Goal: Transaction & Acquisition: Purchase product/service

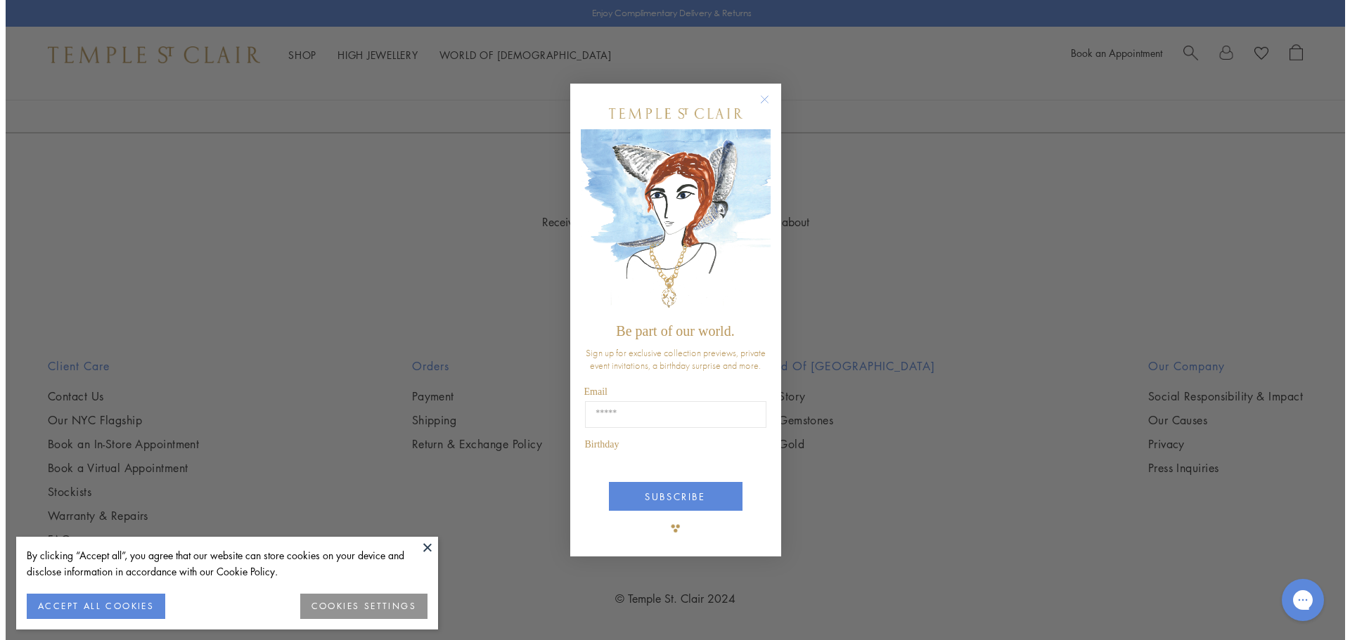
scroll to position [2759, 0]
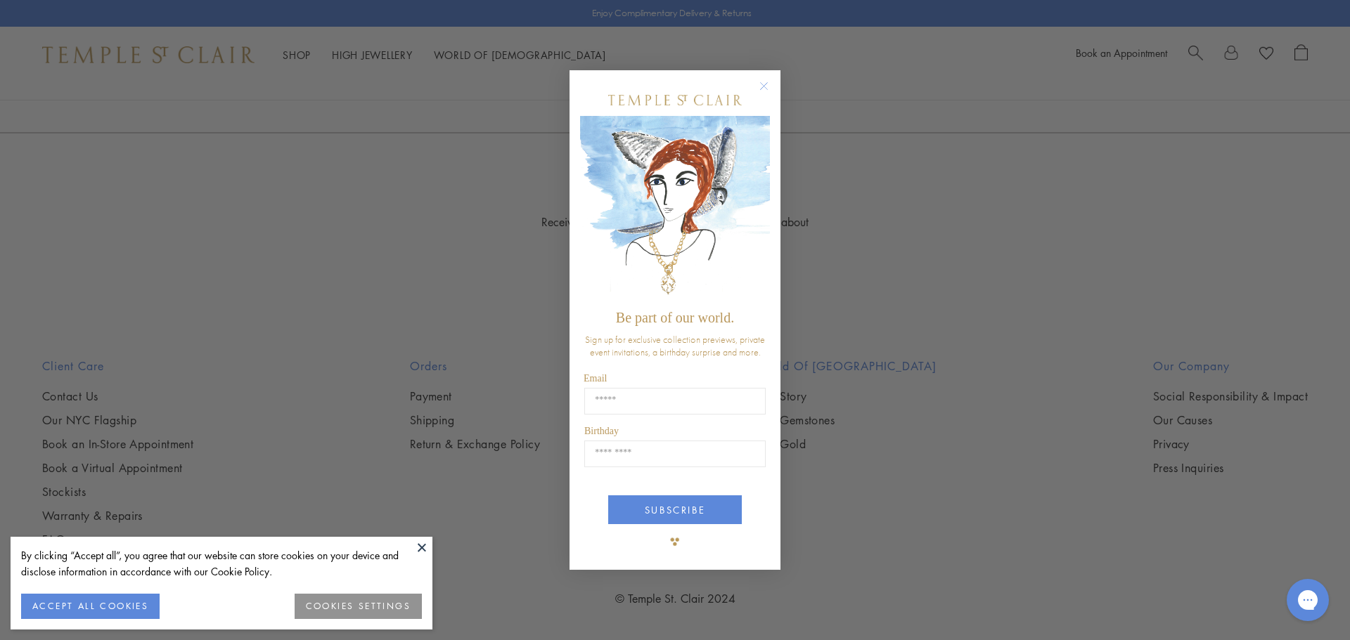
click at [764, 80] on circle "Close dialog" at bounding box center [764, 85] width 17 height 17
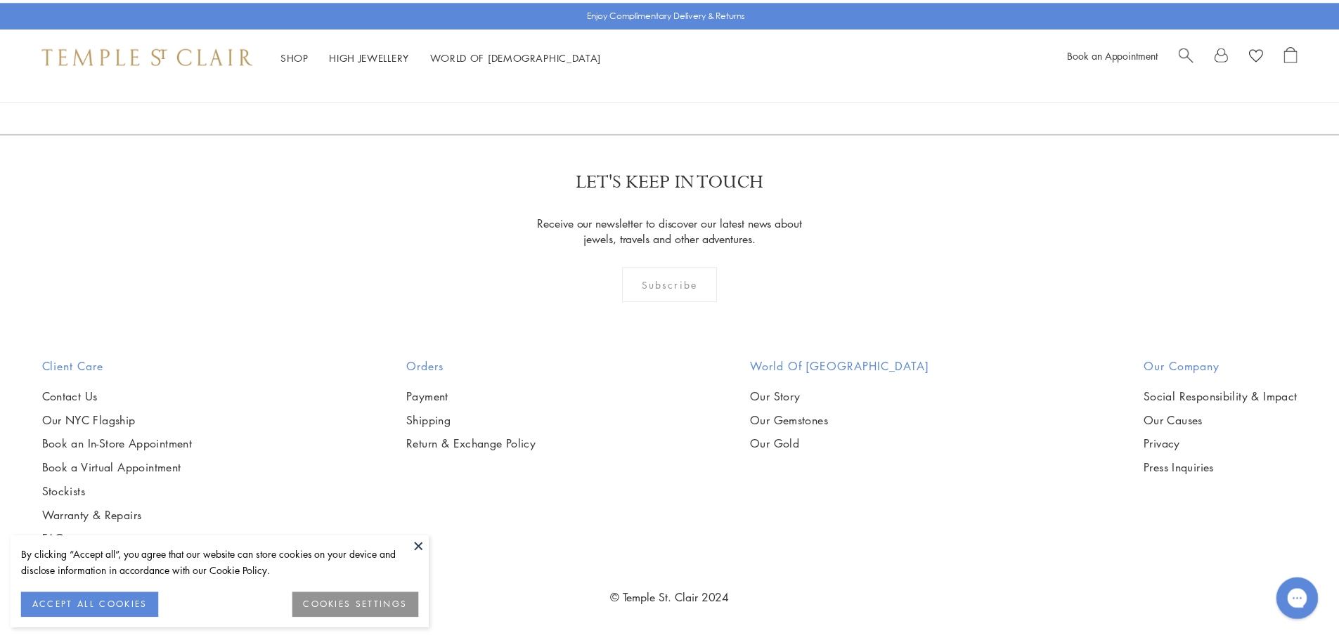
scroll to position [2742, 0]
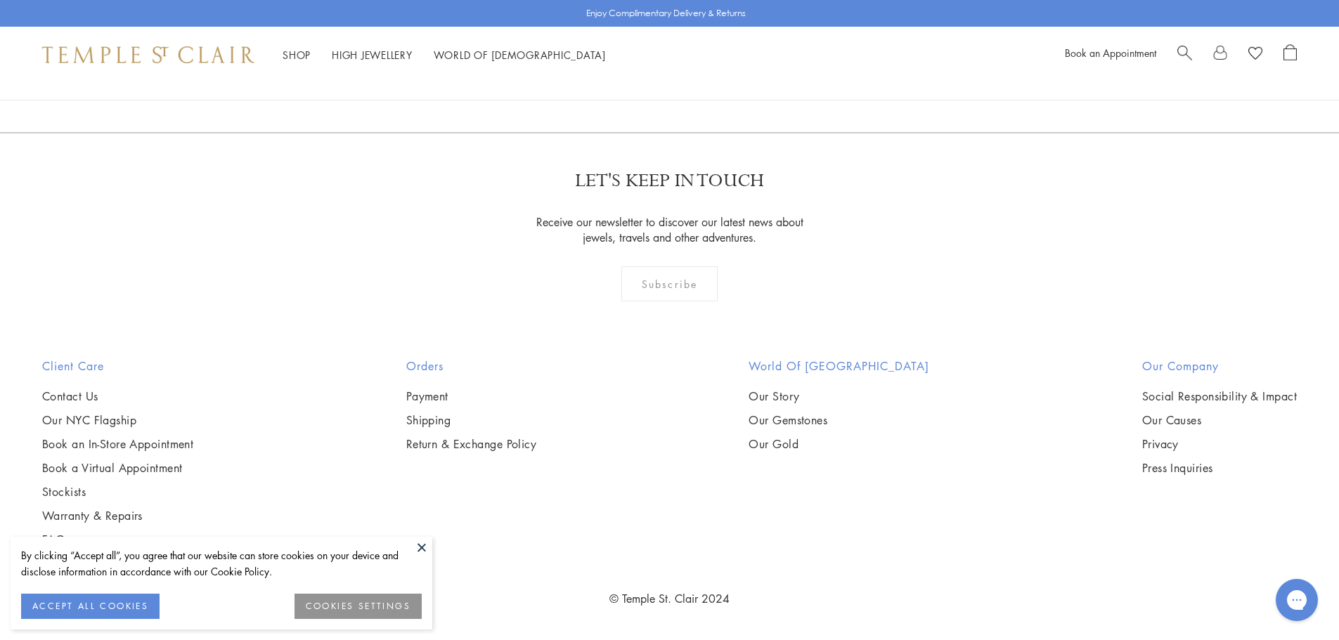
click at [418, 549] on button at bounding box center [421, 547] width 21 height 21
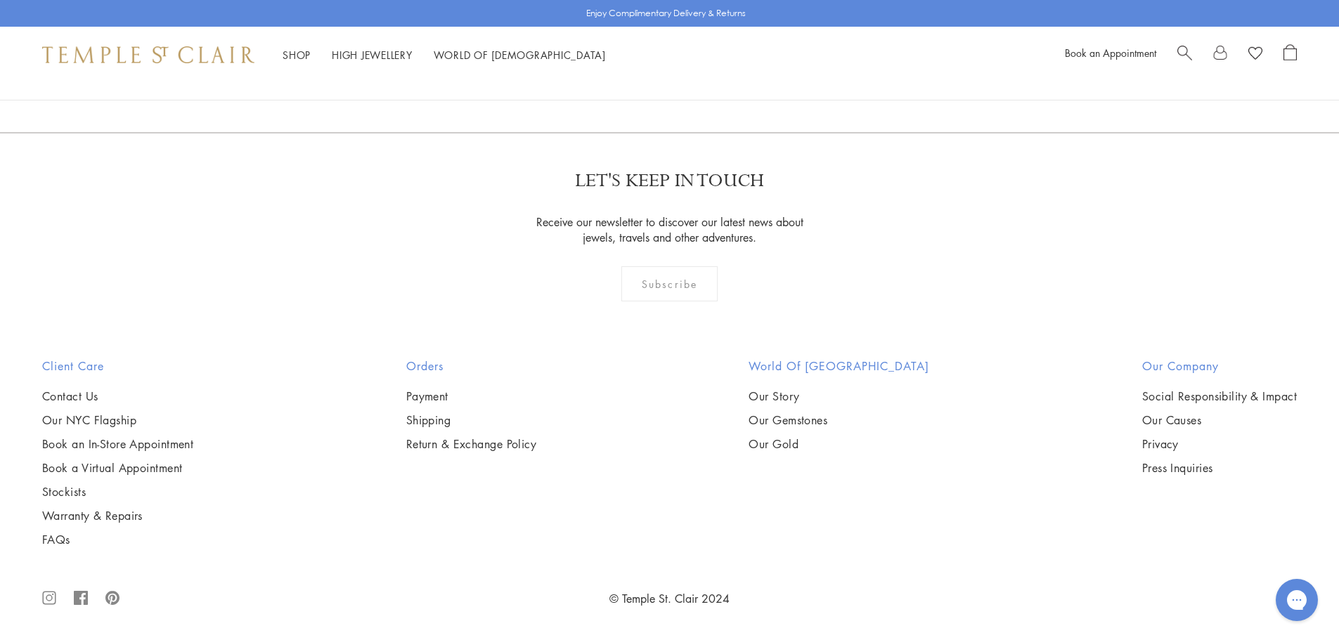
drag, startPoint x: 955, startPoint y: 265, endPoint x: 996, endPoint y: 263, distance: 40.1
click at [0, 0] on img at bounding box center [0, 0] width 0 height 0
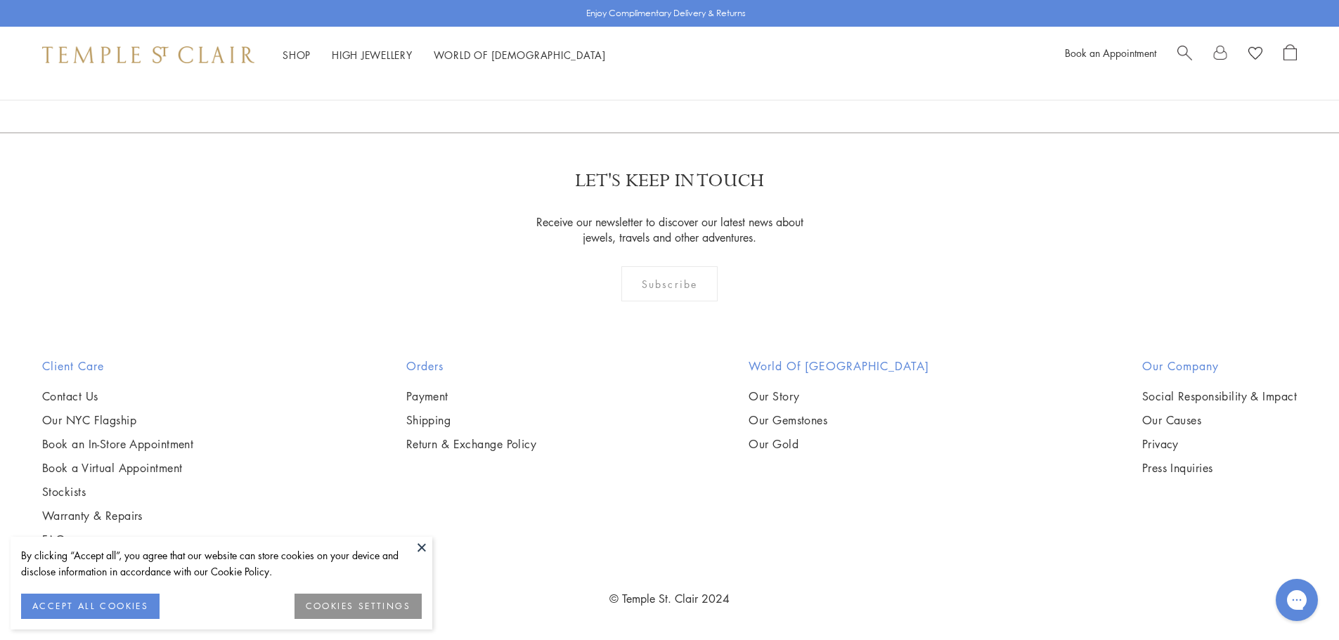
scroll to position [2742, 0]
click at [0, 0] on img at bounding box center [0, 0] width 0 height 0
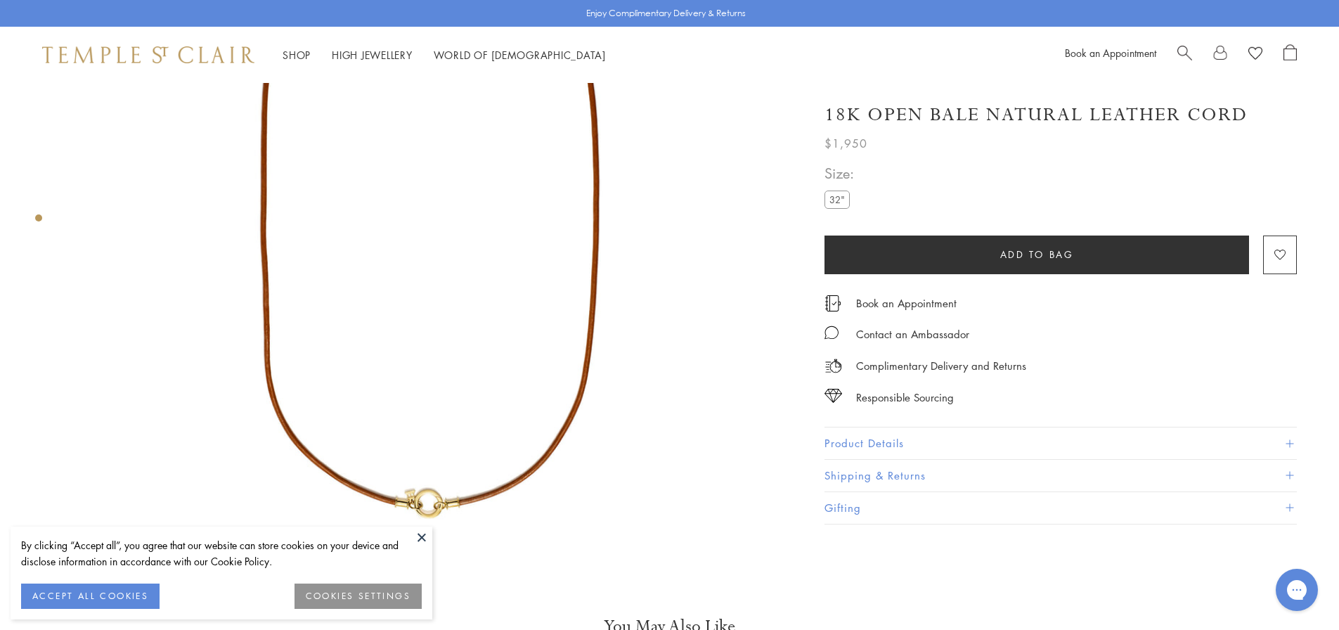
scroll to position [352, 0]
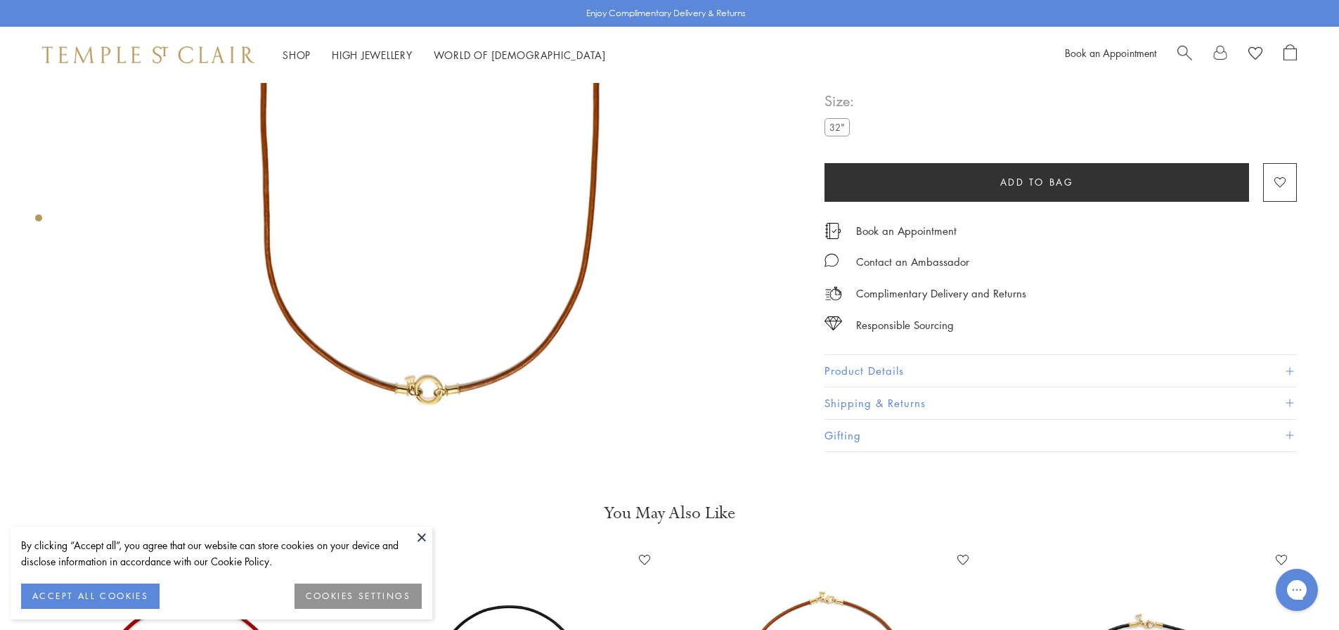
click at [415, 357] on img at bounding box center [430, 91] width 721 height 721
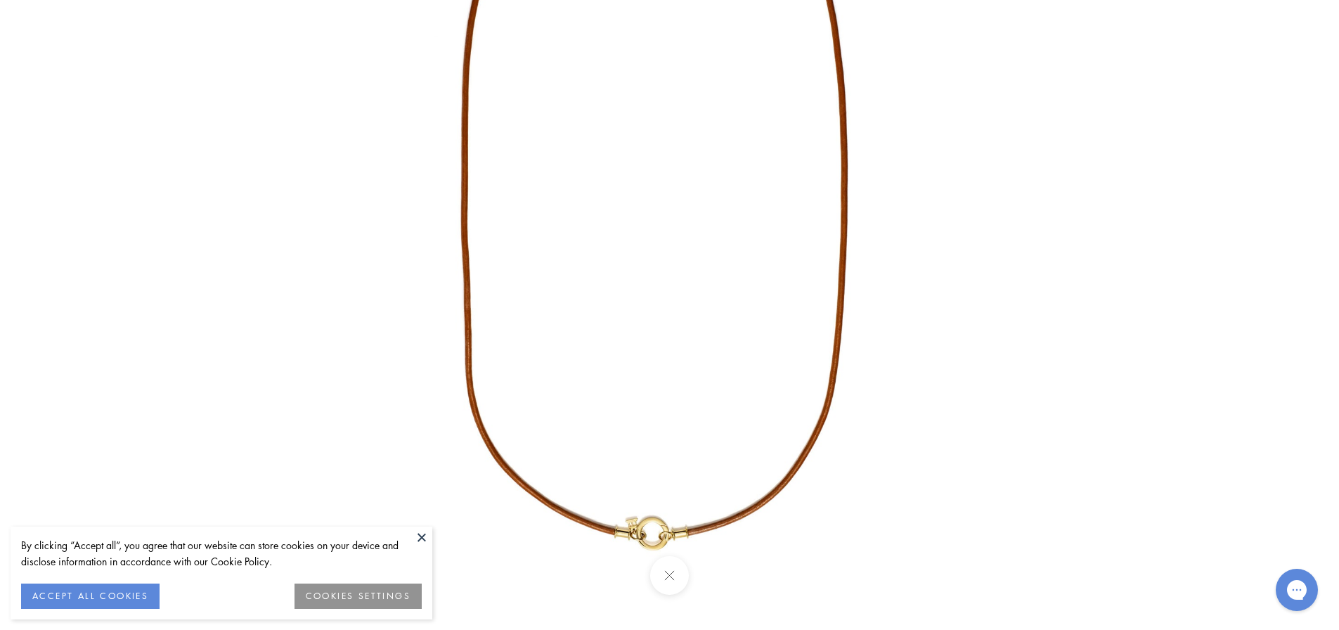
drag, startPoint x: 722, startPoint y: 487, endPoint x: 646, endPoint y: 121, distance: 373.4
click at [647, 118] on img at bounding box center [655, 192] width 823 height 823
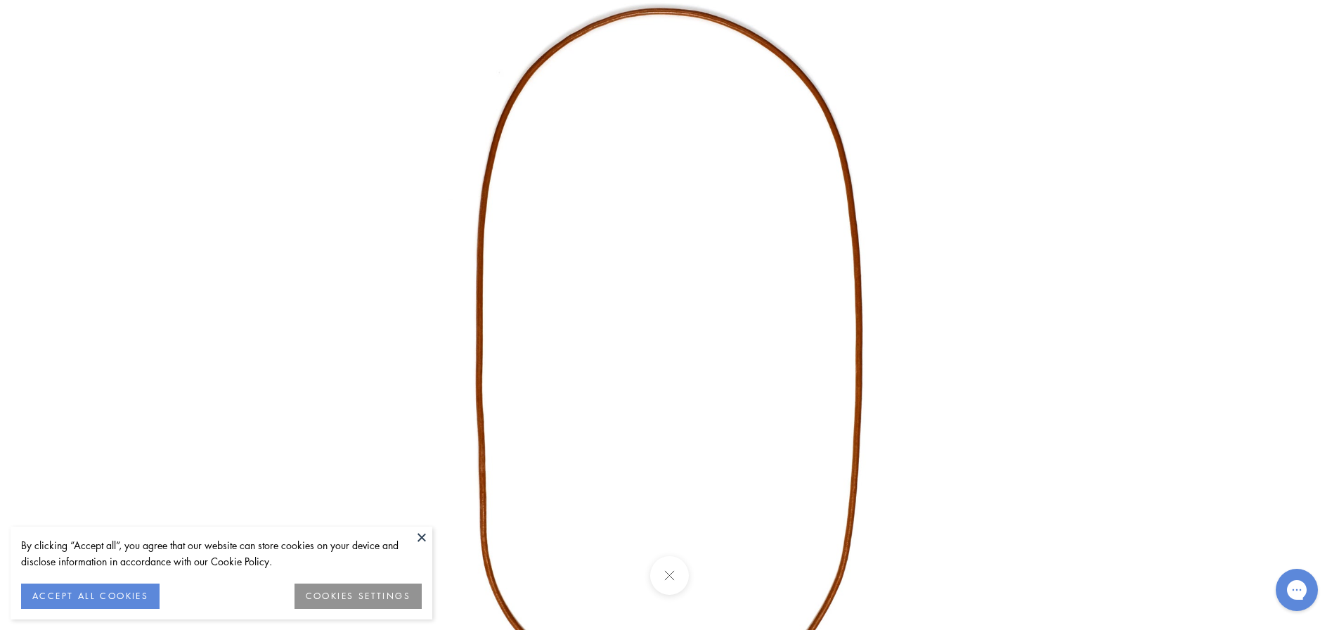
drag, startPoint x: 750, startPoint y: 409, endPoint x: 636, endPoint y: -45, distance: 468.4
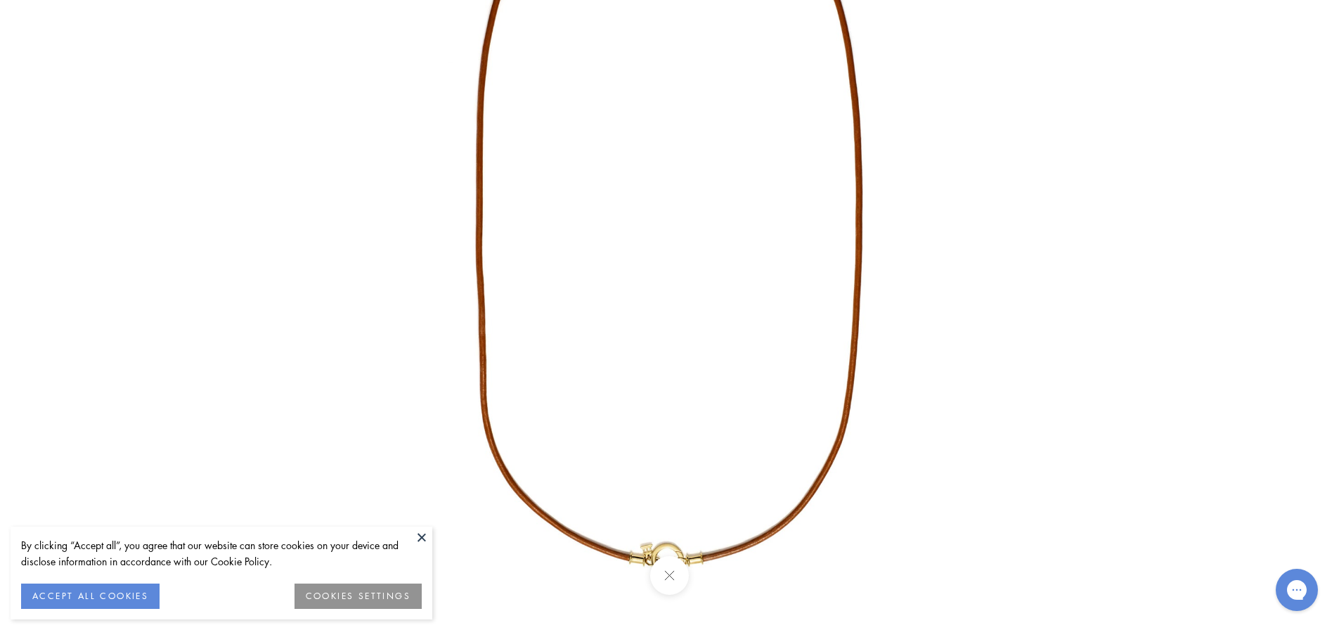
click at [646, 531] on img at bounding box center [670, 218] width 823 height 823
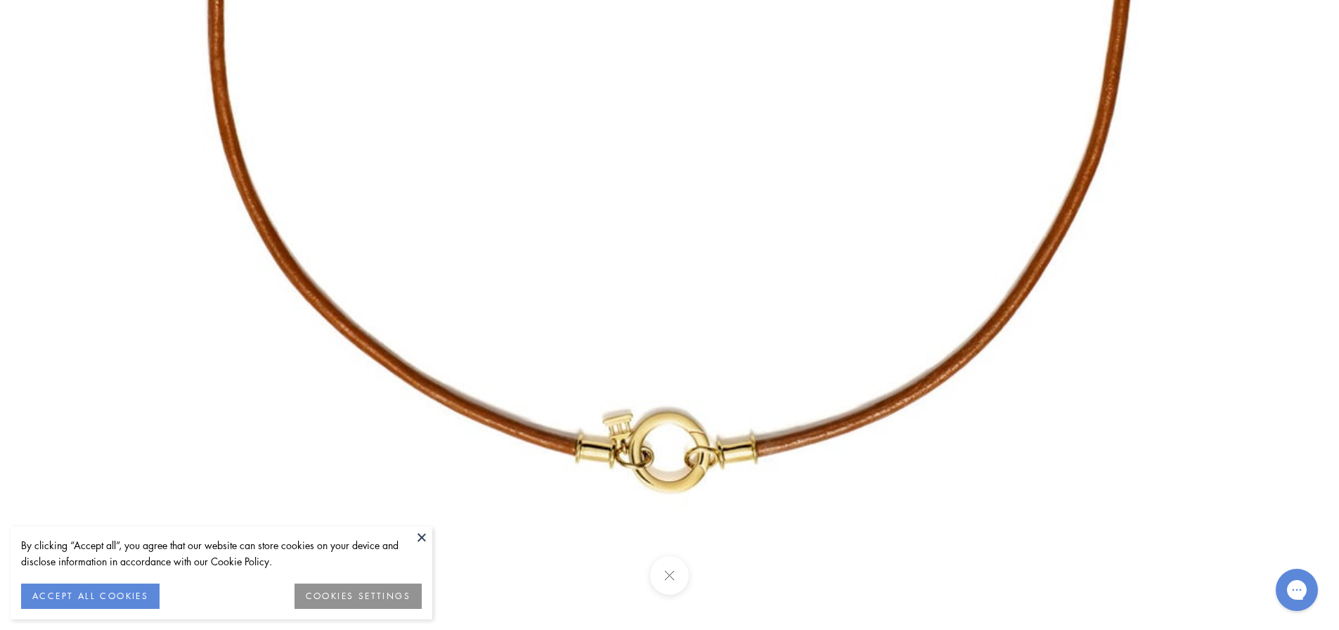
drag, startPoint x: 745, startPoint y: 523, endPoint x: 711, endPoint y: 331, distance: 194.9
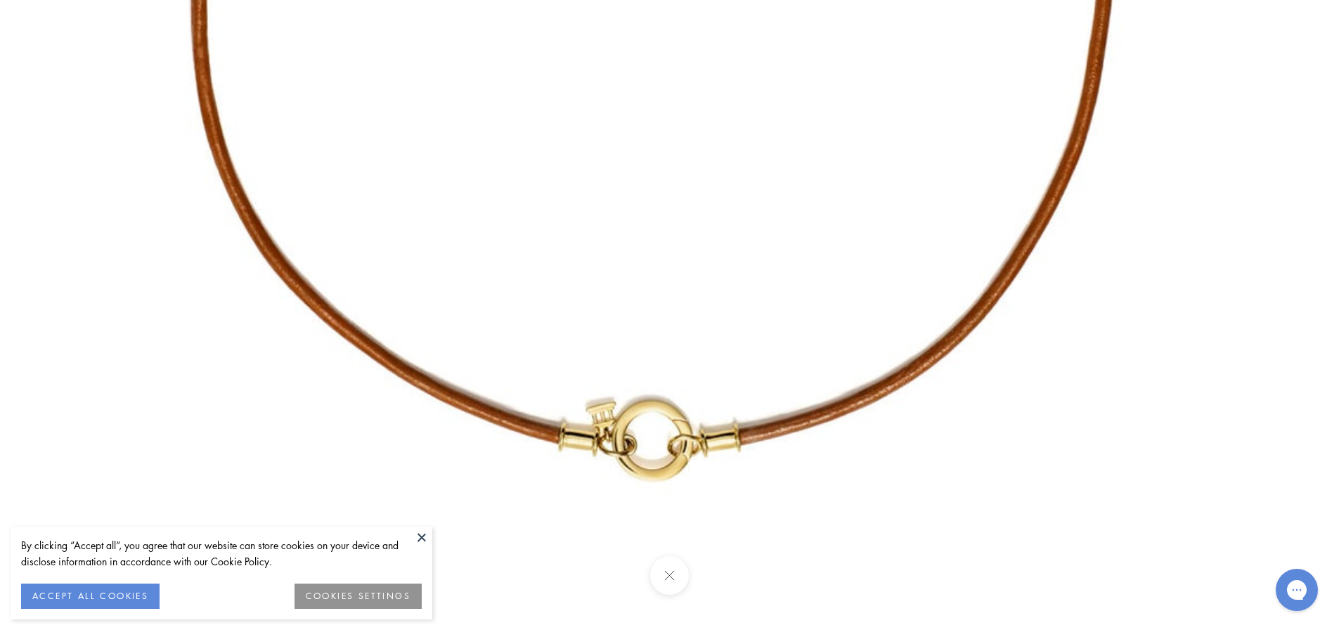
drag, startPoint x: 719, startPoint y: 501, endPoint x: 695, endPoint y: 431, distance: 73.8
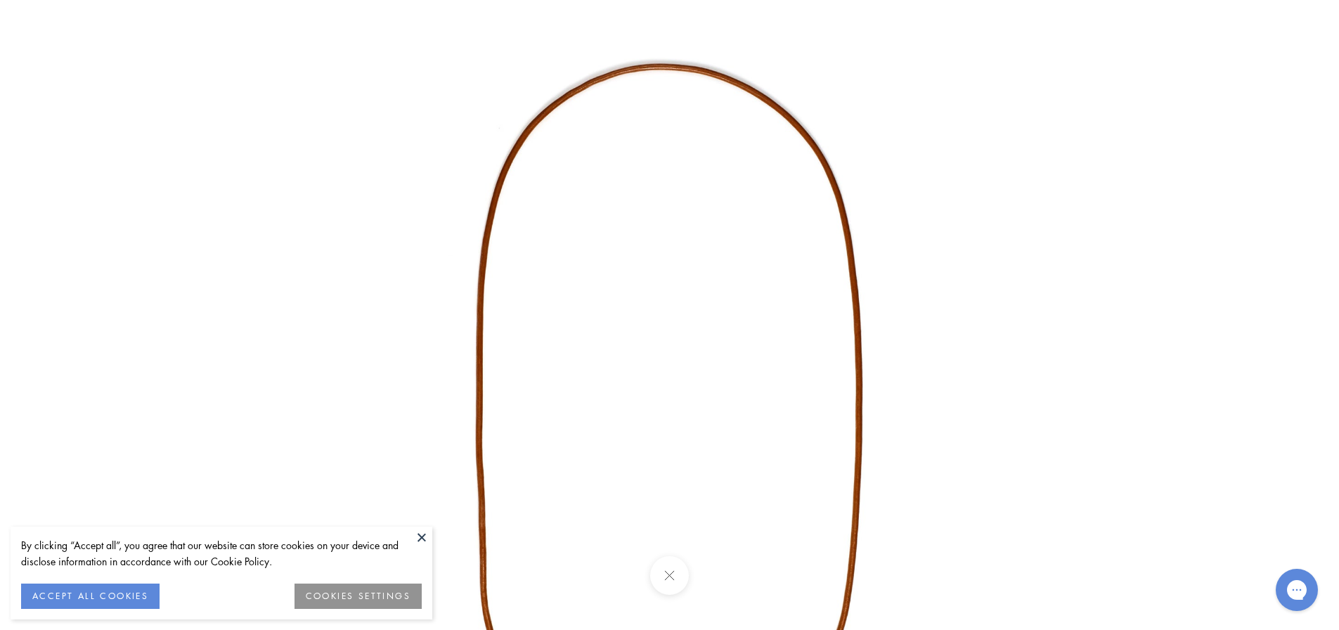
click at [801, 283] on img at bounding box center [670, 411] width 823 height 823
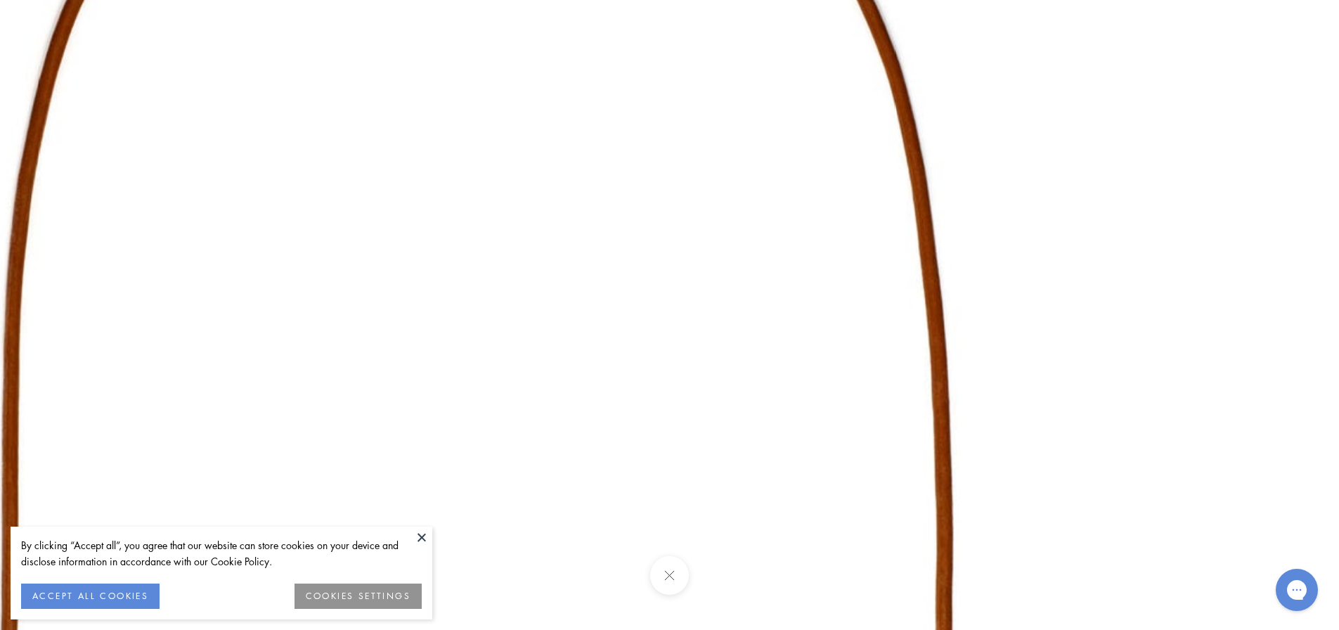
click at [1262, 172] on img at bounding box center [478, 599] width 2025 height 2025
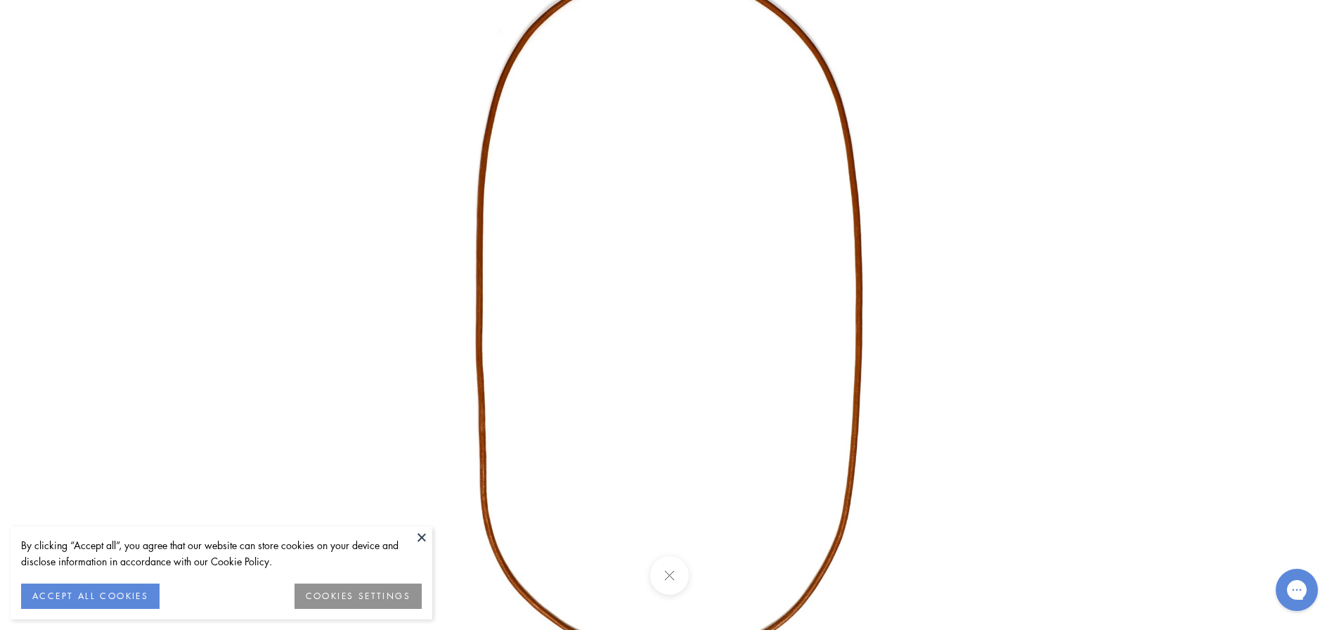
click at [1261, 172] on div at bounding box center [669, 315] width 1339 height 630
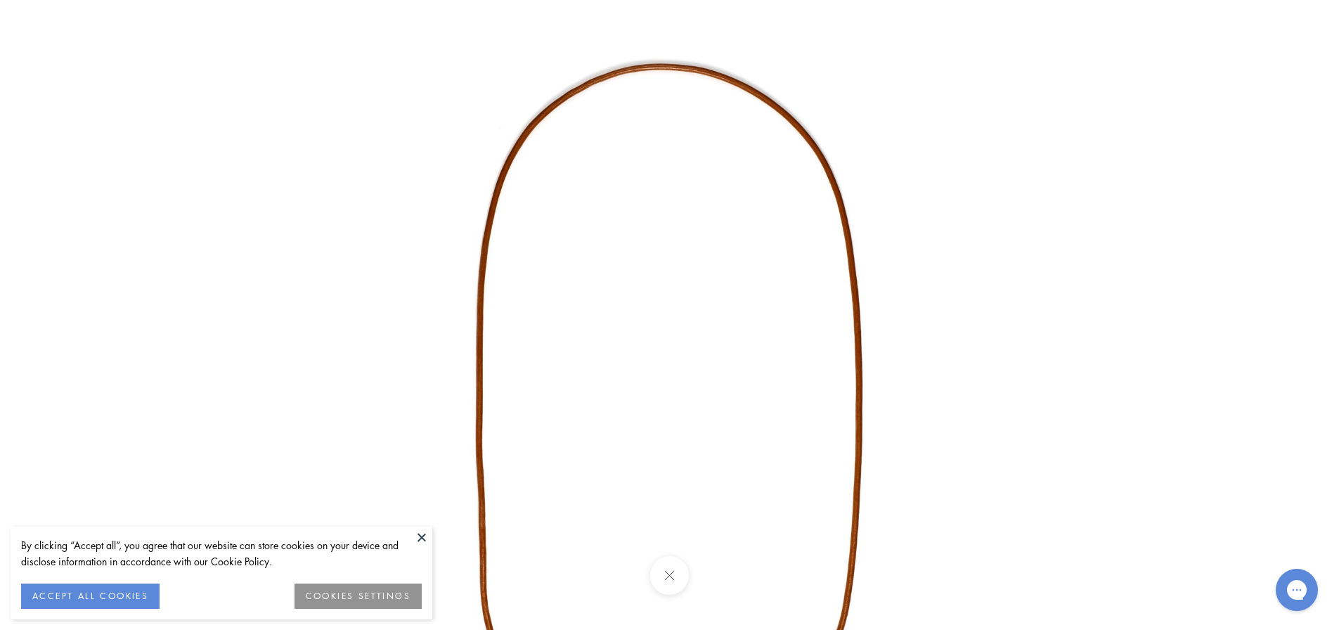
drag, startPoint x: 1263, startPoint y: 163, endPoint x: 1317, endPoint y: 22, distance: 151.6
click at [1317, 22] on div at bounding box center [669, 315] width 1339 height 630
click at [1321, 12] on div at bounding box center [669, 315] width 1339 height 630
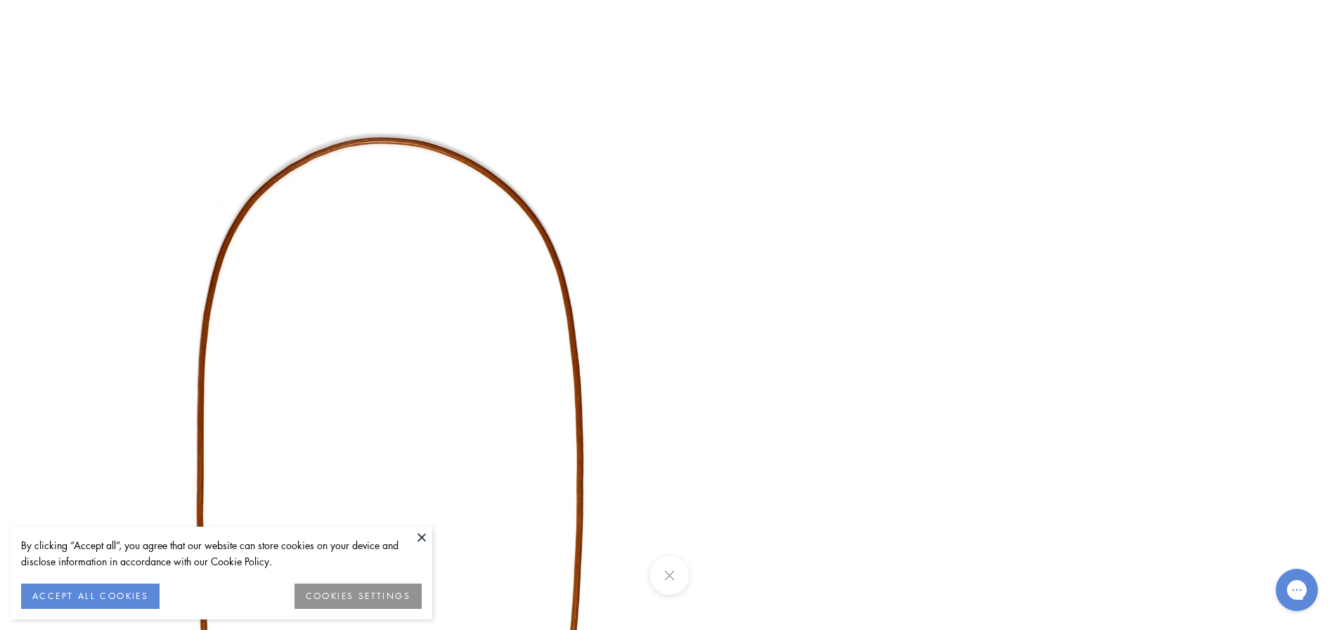
drag, startPoint x: 1294, startPoint y: 34, endPoint x: 469, endPoint y: 247, distance: 852.4
click at [469, 247] on div at bounding box center [669, 315] width 1339 height 630
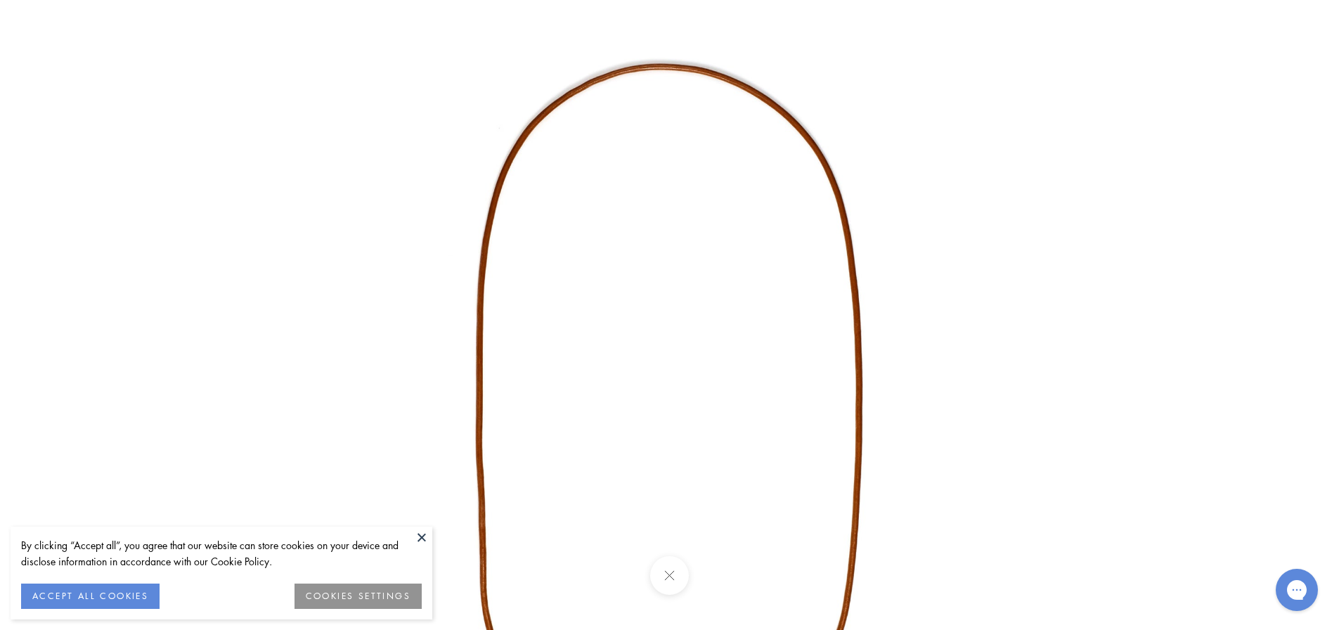
click at [664, 573] on button at bounding box center [669, 575] width 39 height 39
